Goal: Information Seeking & Learning: Learn about a topic

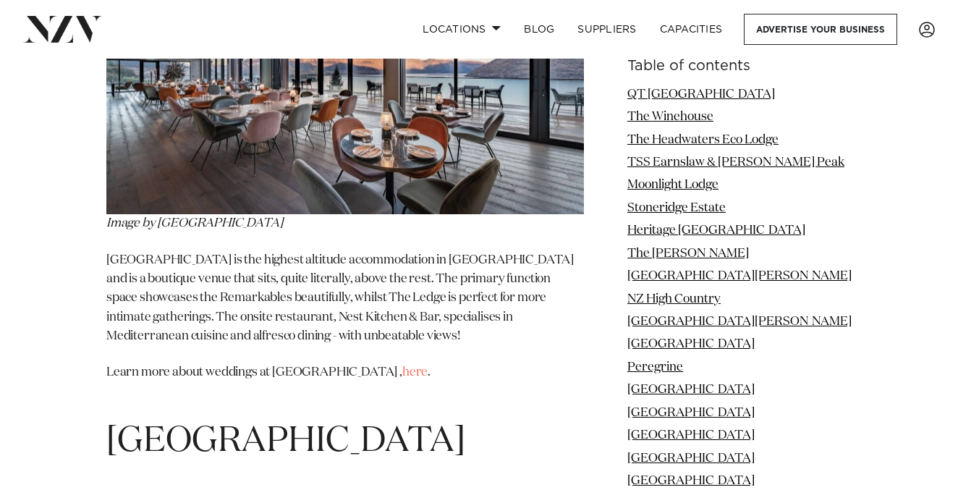
scroll to position [9996, 0]
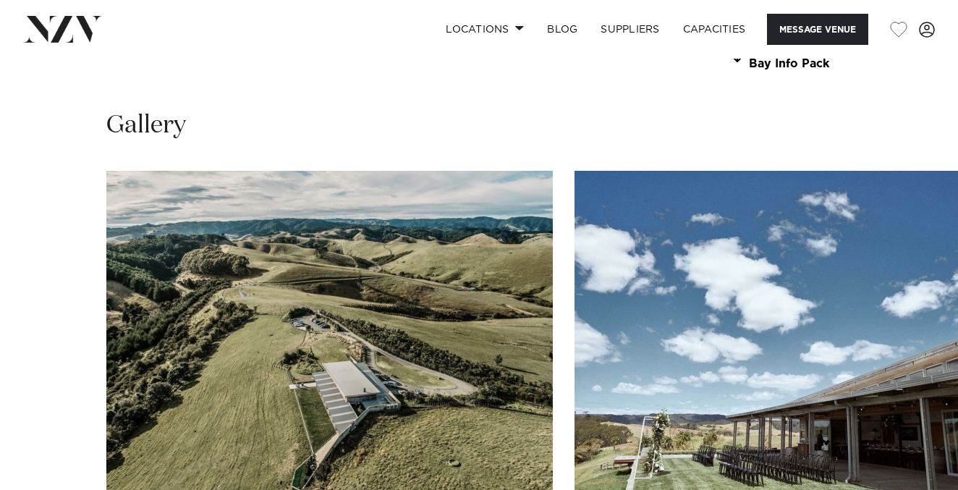
scroll to position [1356, 0]
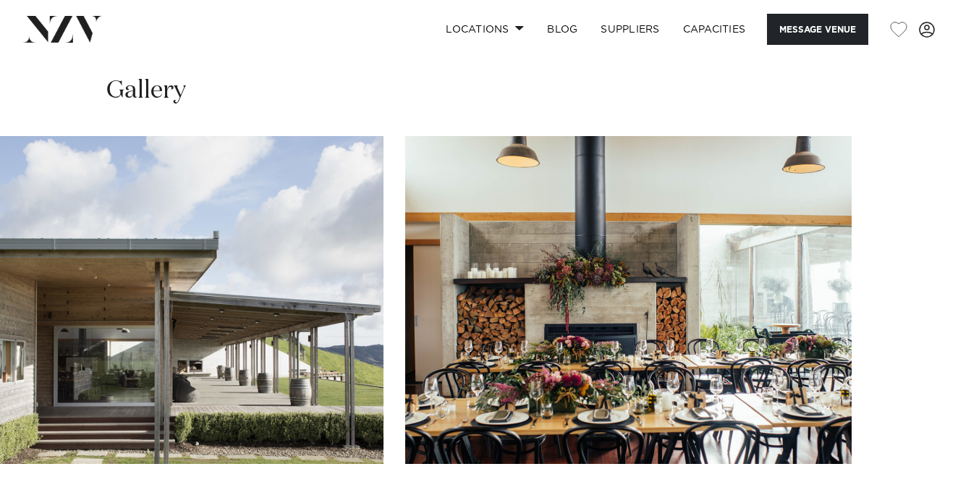
scroll to position [1389, 0]
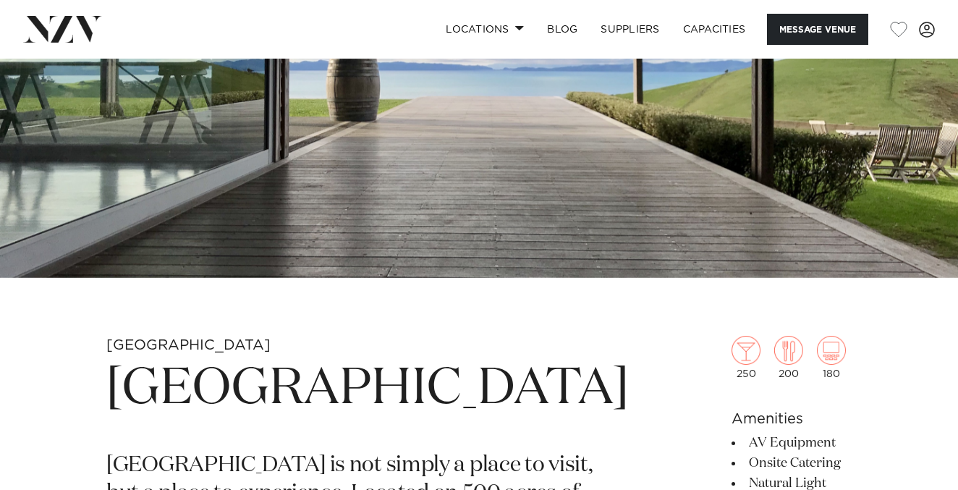
scroll to position [251, 0]
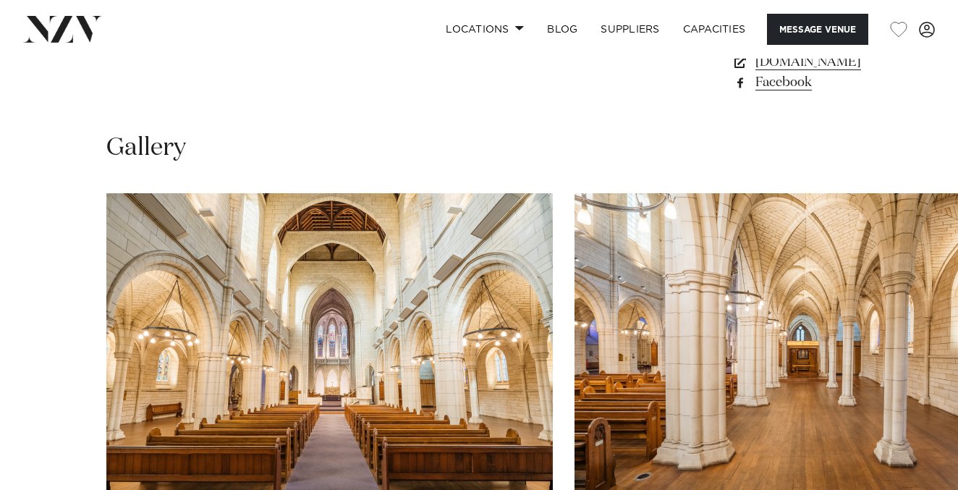
scroll to position [1295, 0]
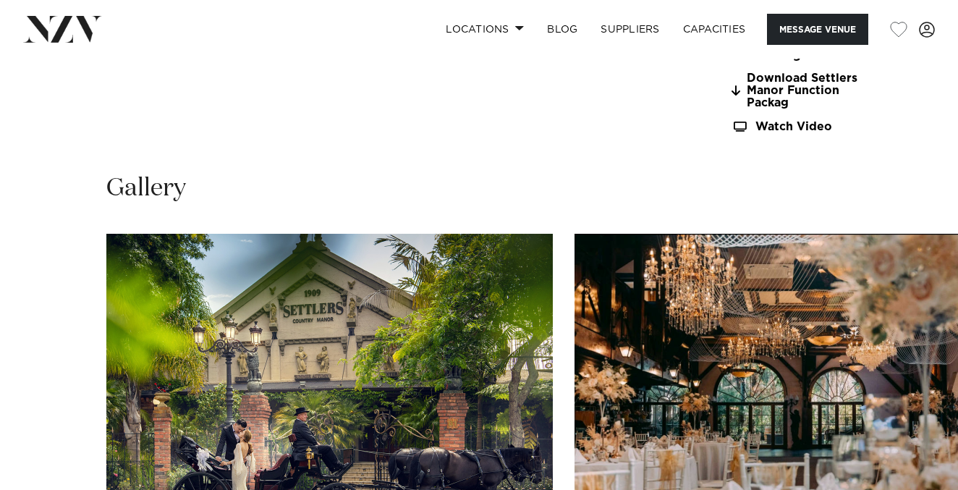
scroll to position [1376, 0]
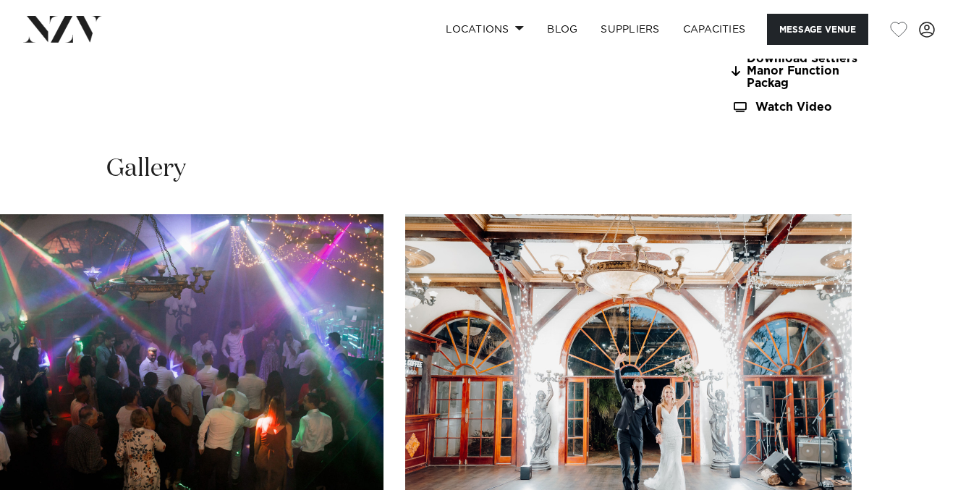
click at [916, 461] on swiper-container at bounding box center [479, 412] width 958 height 397
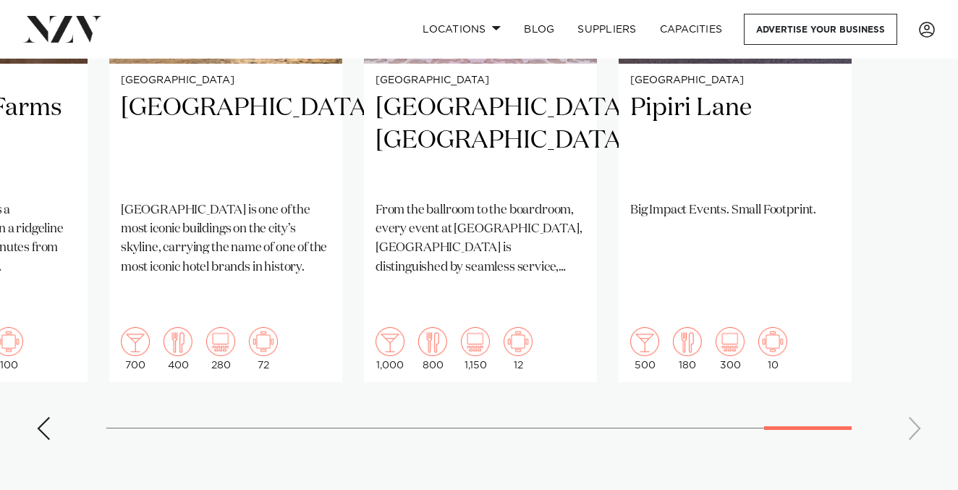
scroll to position [377, 0]
